Goal: Information Seeking & Learning: Learn about a topic

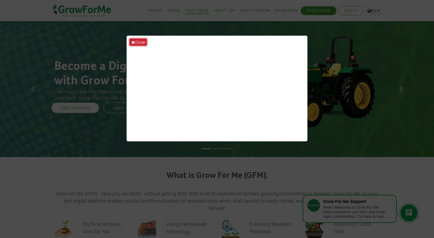
click at [137, 42] on button "Close" at bounding box center [138, 42] width 17 height 7
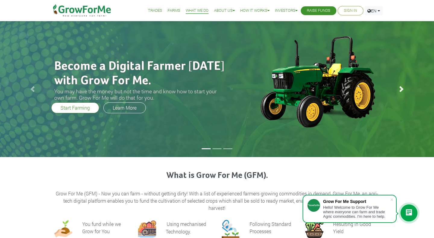
click at [402, 88] on span at bounding box center [401, 89] width 6 height 6
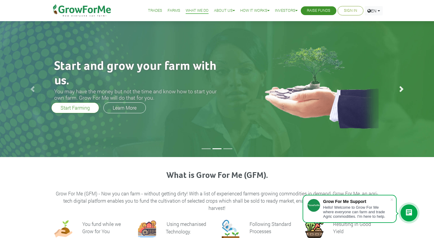
click at [402, 90] on span at bounding box center [401, 89] width 6 height 6
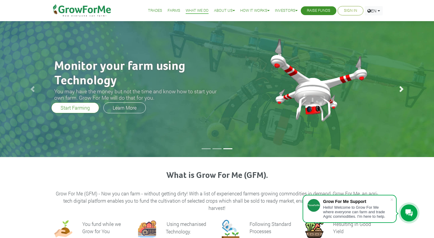
click at [402, 90] on span at bounding box center [401, 89] width 6 height 6
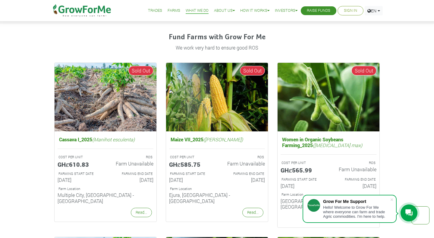
scroll to position [361, 0]
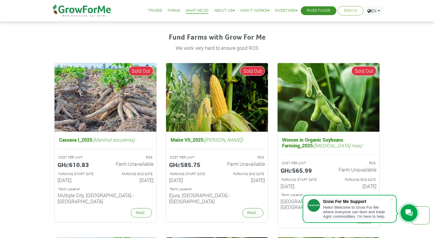
click at [368, 207] on div "Hello! Welcome to Grow For Me where everyone can farm and trade Agric commoditi…" at bounding box center [356, 212] width 67 height 14
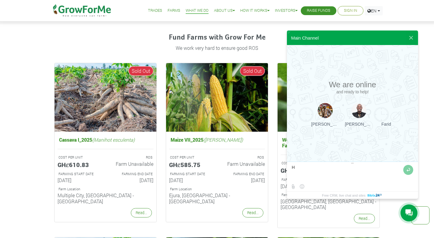
type textarea "Hi"
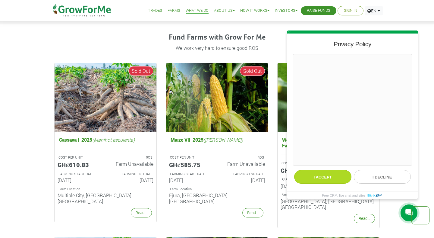
click at [329, 175] on button "I accept" at bounding box center [322, 177] width 57 height 14
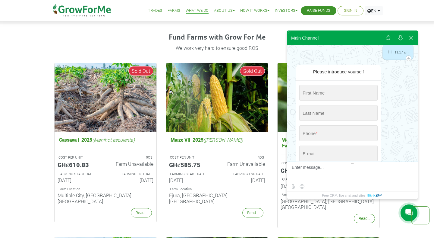
scroll to position [25, 0]
click at [343, 94] on input "string" at bounding box center [338, 92] width 78 height 16
type input "[PERSON_NAME]"
type input "BUDU-MANUEL"
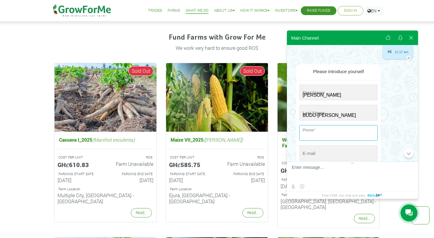
type input "+233 (591) 397-804"
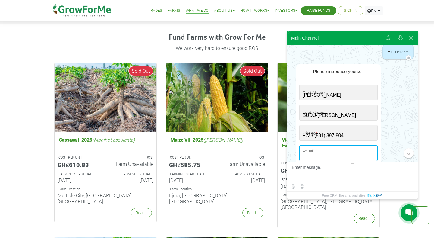
type input "[EMAIL_ADDRESS][DOMAIN_NAME]"
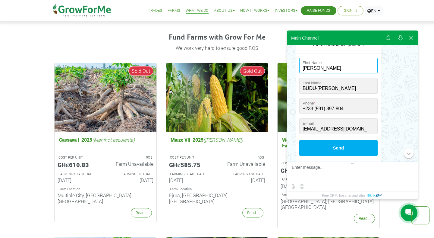
scroll to position [73, 0]
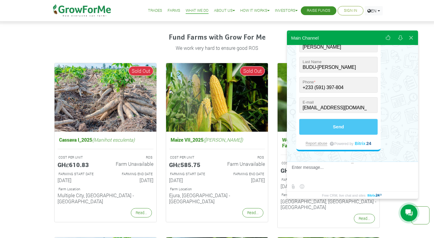
click at [361, 124] on button "Send" at bounding box center [338, 127] width 78 height 16
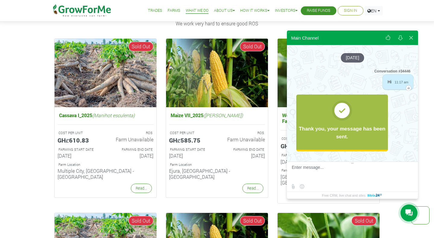
scroll to position [386, 0]
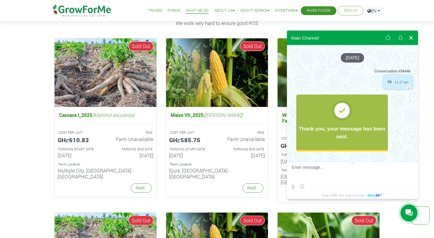
click at [412, 37] on button at bounding box center [411, 37] width 11 height 14
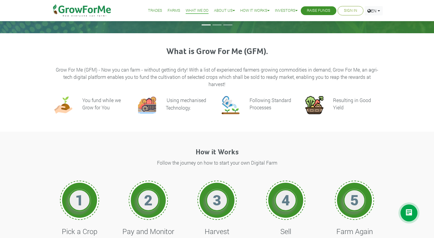
scroll to position [119, 0]
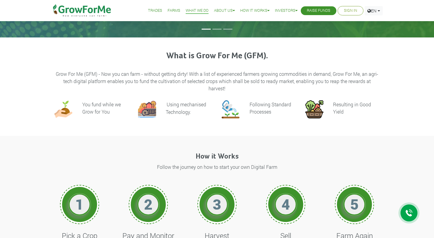
click at [168, 11] on link "Farms" at bounding box center [174, 11] width 13 height 6
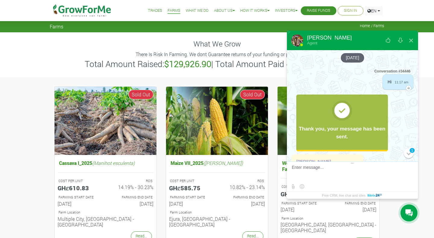
scroll to position [0, 0]
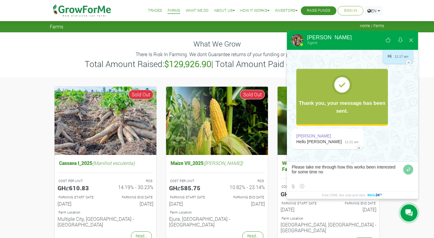
type textarea "Please take me through how this works been interested for some time now"
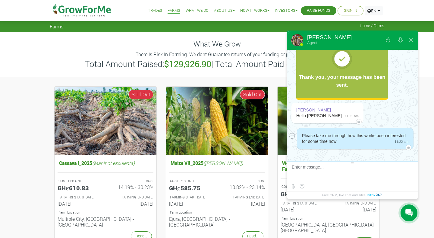
scroll to position [52, 0]
click at [413, 39] on button at bounding box center [411, 40] width 11 height 14
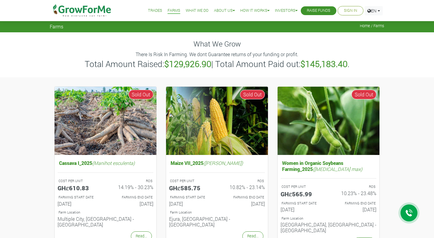
click at [151, 10] on link "Trades" at bounding box center [155, 11] width 14 height 6
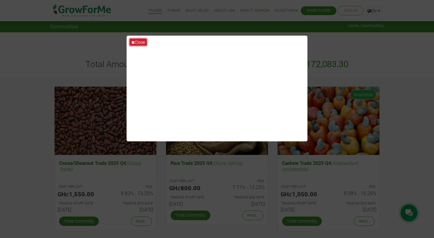
click at [138, 42] on button "Close" at bounding box center [138, 42] width 17 height 7
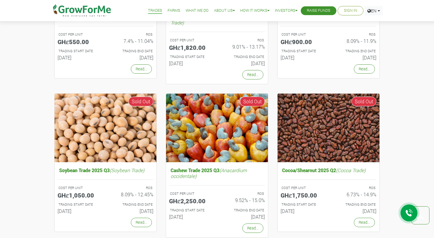
scroll to position [451, 0]
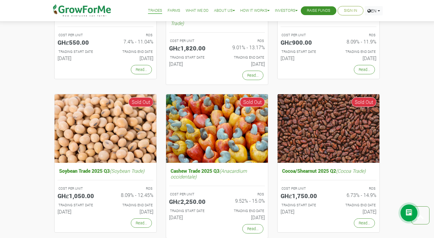
click at [409, 216] on icon at bounding box center [408, 213] width 7 height 8
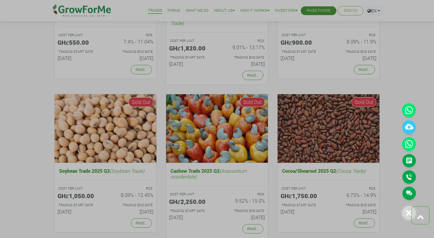
click at [393, 145] on div at bounding box center [217, 119] width 434 height 238
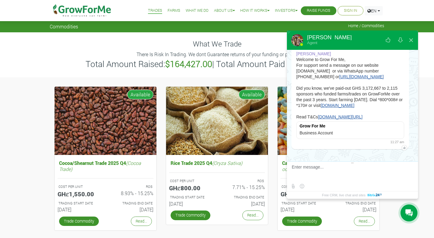
scroll to position [165, 0]
click at [413, 39] on button at bounding box center [411, 40] width 11 height 14
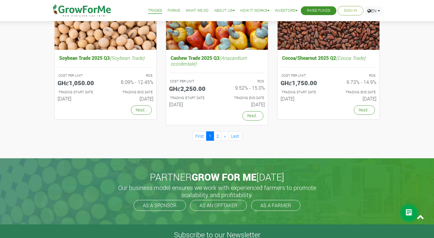
scroll to position [560, 0]
